Goal: Task Accomplishment & Management: Manage account settings

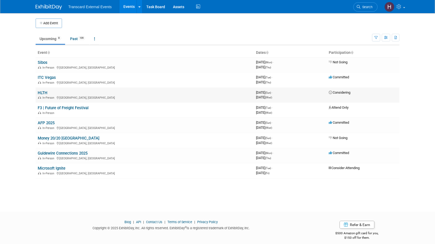
click at [40, 92] on link "HLTH" at bounding box center [43, 92] width 10 height 5
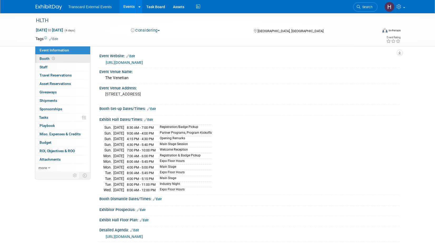
click at [59, 61] on link "Booth" at bounding box center [62, 59] width 55 height 8
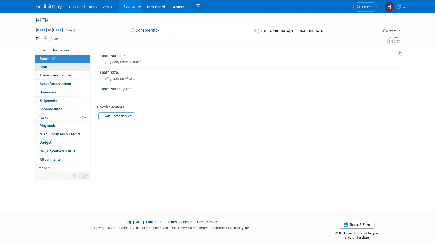
click at [58, 66] on link "0 Staff 0" at bounding box center [62, 67] width 55 height 8
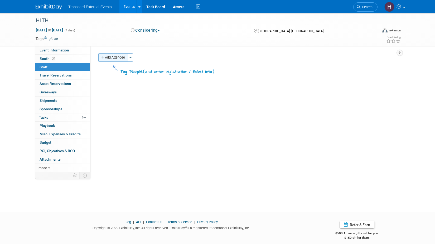
click at [109, 58] on button "Add Attendee" at bounding box center [113, 57] width 30 height 8
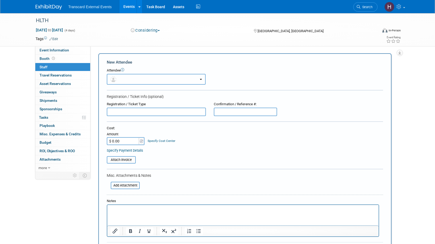
click at [120, 80] on button "button" at bounding box center [156, 79] width 99 height 11
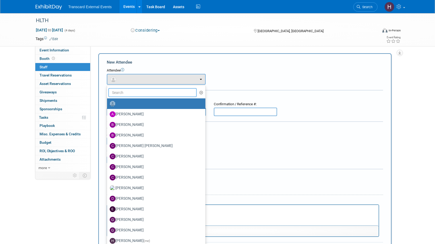
click at [128, 94] on input "text" at bounding box center [152, 92] width 88 height 9
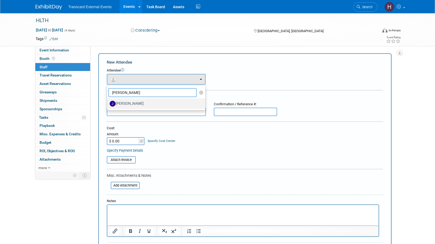
type input "james"
click at [130, 100] on label "James W. Scott III" at bounding box center [155, 103] width 90 height 8
click at [108, 101] on input "James W. Scott III" at bounding box center [105, 102] width 3 height 3
select select "cf4d17a5-120b-4ce7-82a0-e3f93a8231d1"
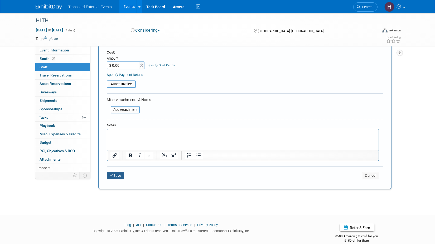
click at [119, 175] on button "Save" at bounding box center [115, 175] width 17 height 7
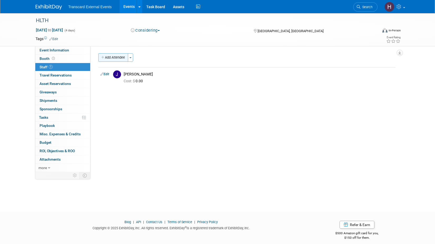
click at [119, 60] on button "Add Attendee" at bounding box center [113, 57] width 30 height 8
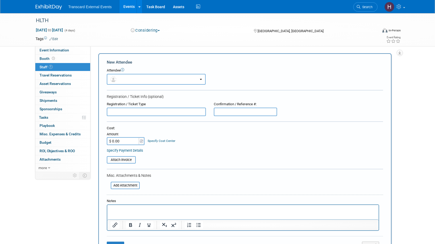
click at [152, 49] on div "Event Website: Edit https://hlth.com/events/usa Event Venue Name: The Venetian …" at bounding box center [244, 109] width 309 height 126
click at [155, 30] on button "Considering" at bounding box center [145, 31] width 33 height 6
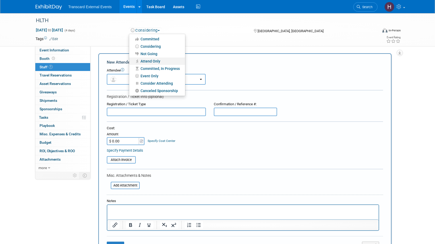
click at [156, 60] on link "Attend Only" at bounding box center [157, 60] width 56 height 7
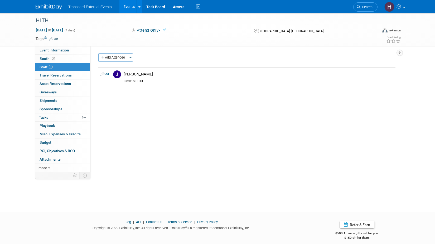
click at [54, 7] on img at bounding box center [49, 6] width 26 height 5
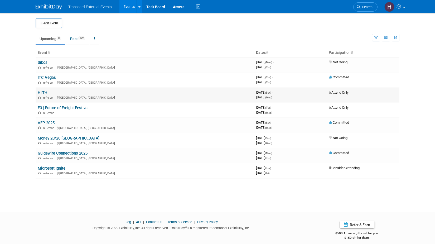
click at [40, 92] on link "HLTH" at bounding box center [43, 92] width 10 height 5
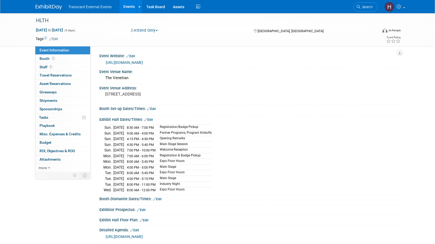
click at [50, 8] on img at bounding box center [49, 6] width 26 height 5
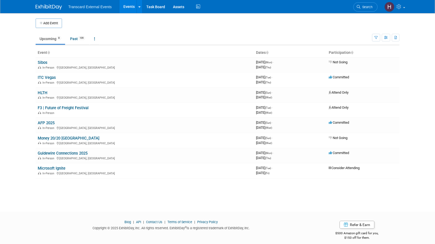
click at [52, 8] on img at bounding box center [49, 6] width 26 height 5
click at [75, 39] on link "Past 109" at bounding box center [77, 39] width 23 height 10
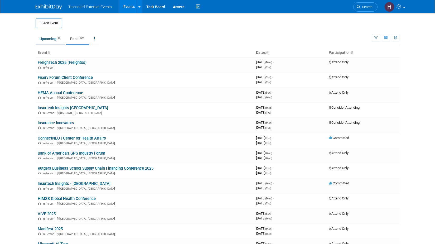
click at [47, 40] on link "Upcoming 8" at bounding box center [51, 39] width 30 height 10
